Goal: Communication & Community: Ask a question

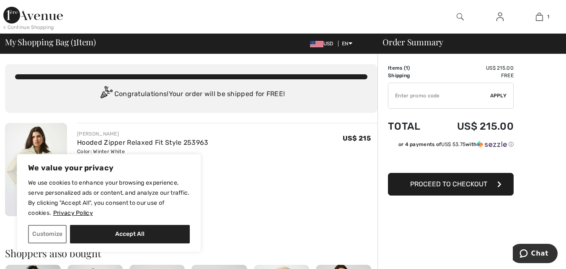
click at [499, 17] on img at bounding box center [500, 17] width 7 height 10
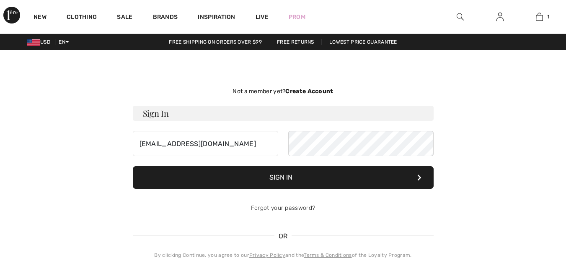
click at [202, 142] on input "[EMAIL_ADDRESS][DOMAIN_NAME]" at bounding box center [205, 143] width 145 height 25
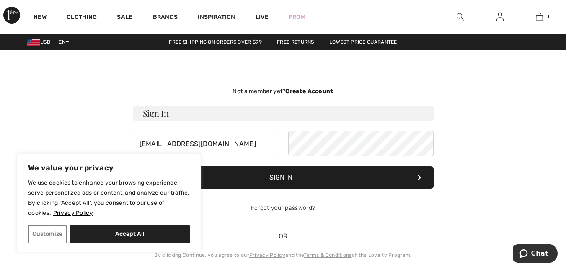
click at [400, 176] on button "Sign In" at bounding box center [283, 177] width 301 height 23
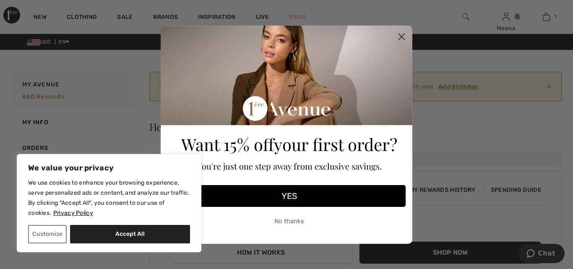
click at [401, 35] on circle "Close dialog" at bounding box center [401, 36] width 14 height 14
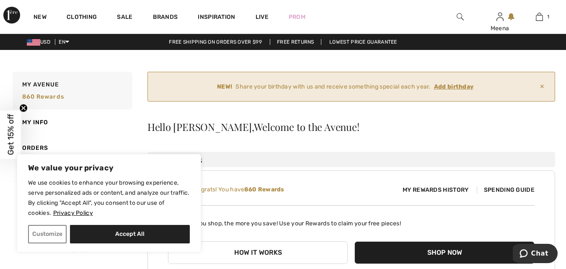
click at [296, 154] on h3 "My Rewards" at bounding box center [352, 159] width 408 height 15
click at [528, 254] on icon "Chat" at bounding box center [524, 253] width 8 height 8
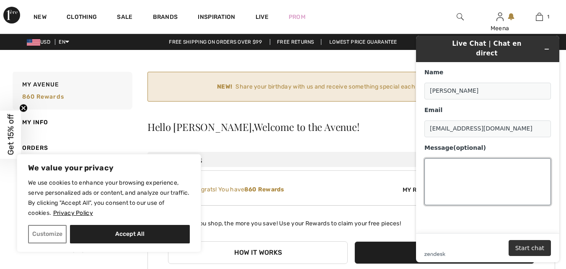
click at [464, 171] on textarea "Message (optional)" at bounding box center [488, 181] width 127 height 47
paste textarea "253963"
type textarea "253963 need a XS in winter white. How do I apply my 860 reward points?"
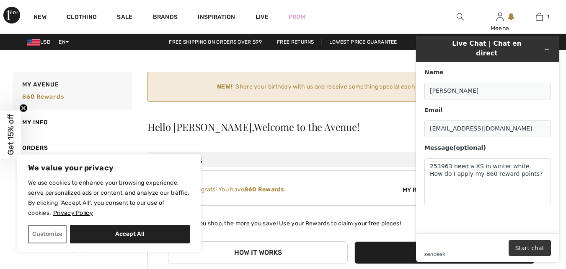
click at [526, 247] on button "Start chat" at bounding box center [530, 248] width 42 height 16
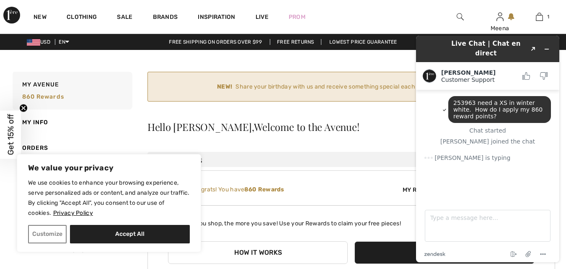
click at [347, 131] on div "Hello Meena, Welcome to the Avenue!" at bounding box center [352, 127] width 408 height 10
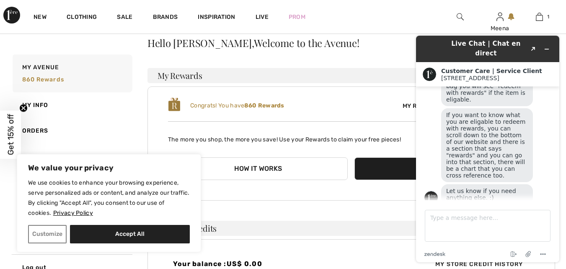
scroll to position [126, 0]
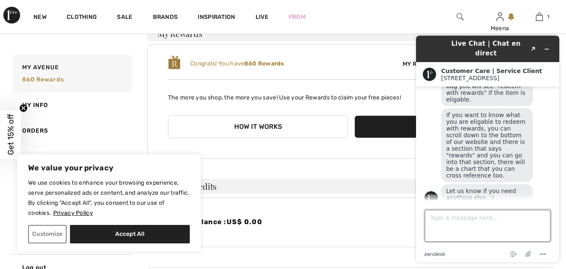
click at [491, 231] on textarea "Type a message here..." at bounding box center [488, 226] width 126 height 32
type textarea "Thanks"
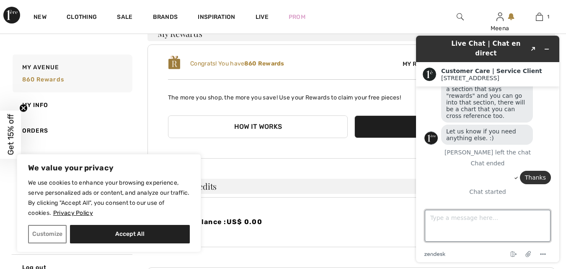
scroll to position [182, 0]
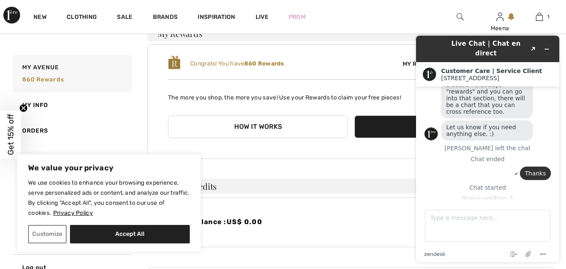
click at [355, 150] on div "Congrats! You have 860 Rewards My Rewards History Spending Guide The more you s…" at bounding box center [352, 101] width 408 height 114
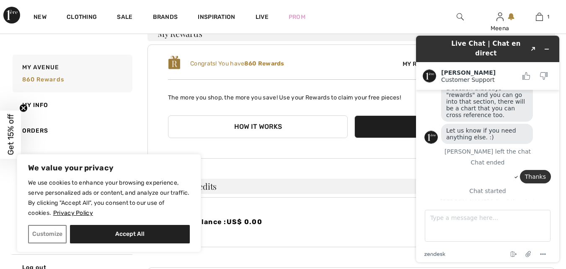
scroll to position [186, 0]
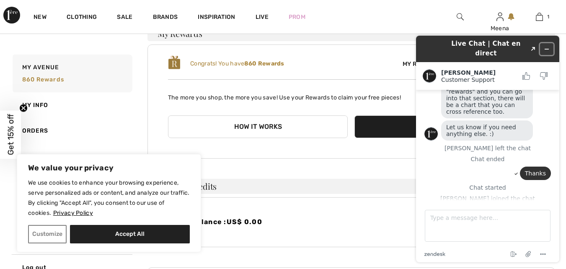
click at [548, 46] on icon "Minimize widget" at bounding box center [547, 49] width 6 height 6
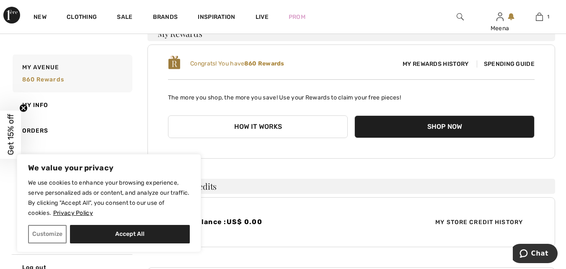
click at [263, 125] on button "How it works" at bounding box center [258, 126] width 180 height 23
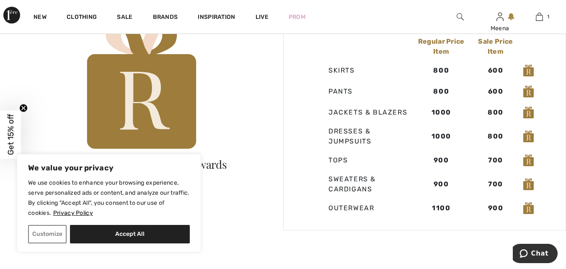
scroll to position [587, 0]
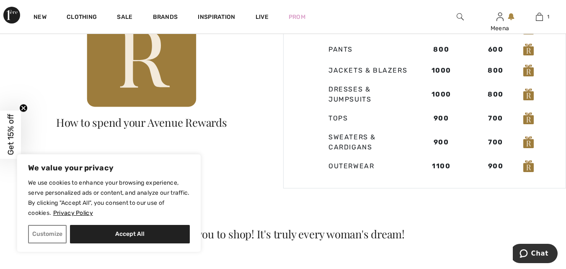
click at [110, 234] on button "Accept All" at bounding box center [130, 234] width 120 height 18
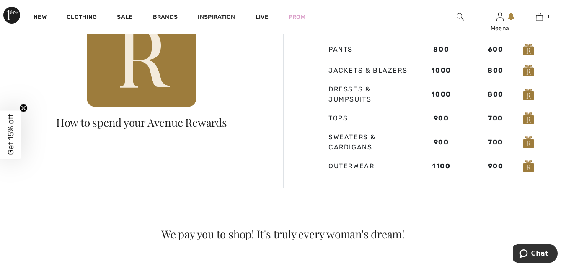
checkbox input "true"
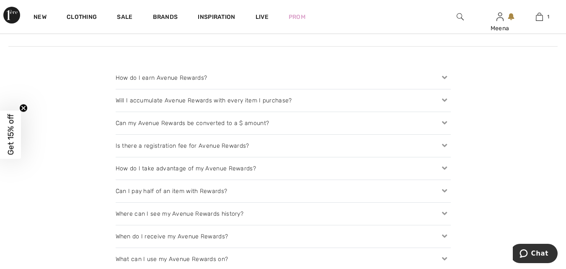
scroll to position [838, 0]
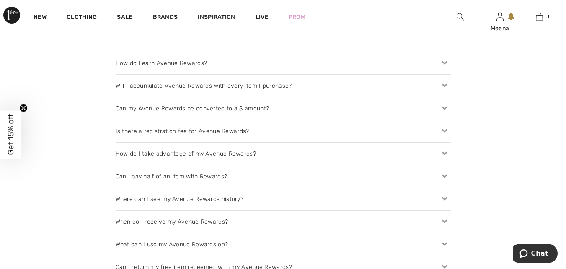
click at [444, 107] on icon at bounding box center [445, 108] width 12 height 9
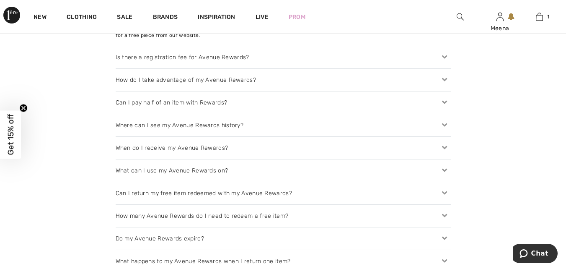
scroll to position [964, 0]
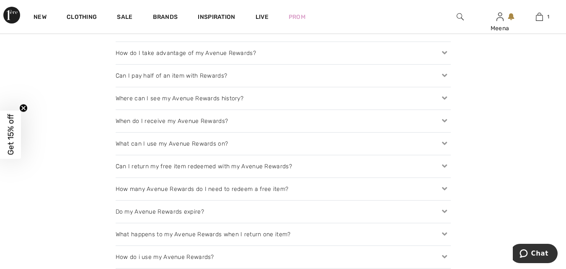
click at [441, 96] on icon at bounding box center [445, 98] width 12 height 9
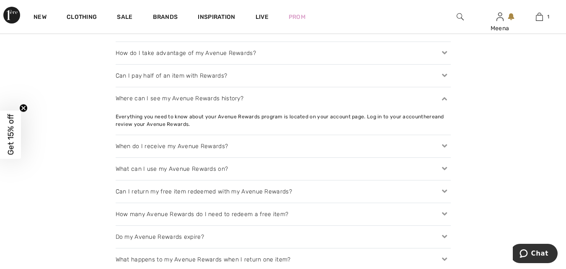
click at [445, 171] on icon at bounding box center [445, 168] width 12 height 9
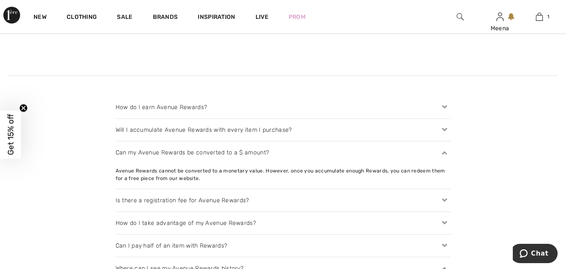
scroll to position [755, 0]
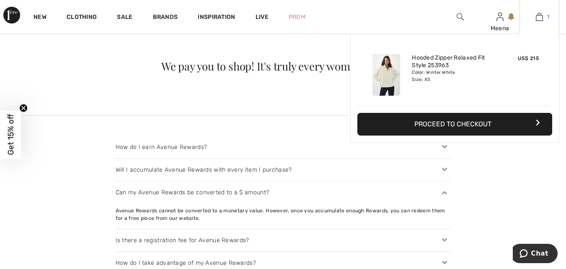
click at [541, 16] on img at bounding box center [539, 17] width 7 height 10
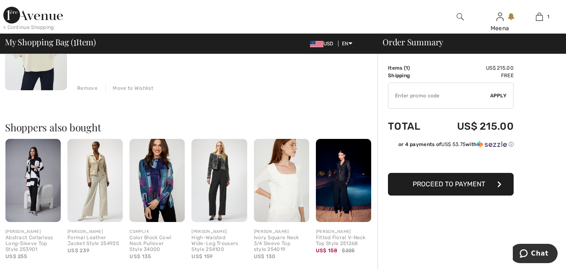
click at [431, 97] on input "TEXT" at bounding box center [440, 95] width 102 height 25
